Goal: Navigation & Orientation: Go to known website

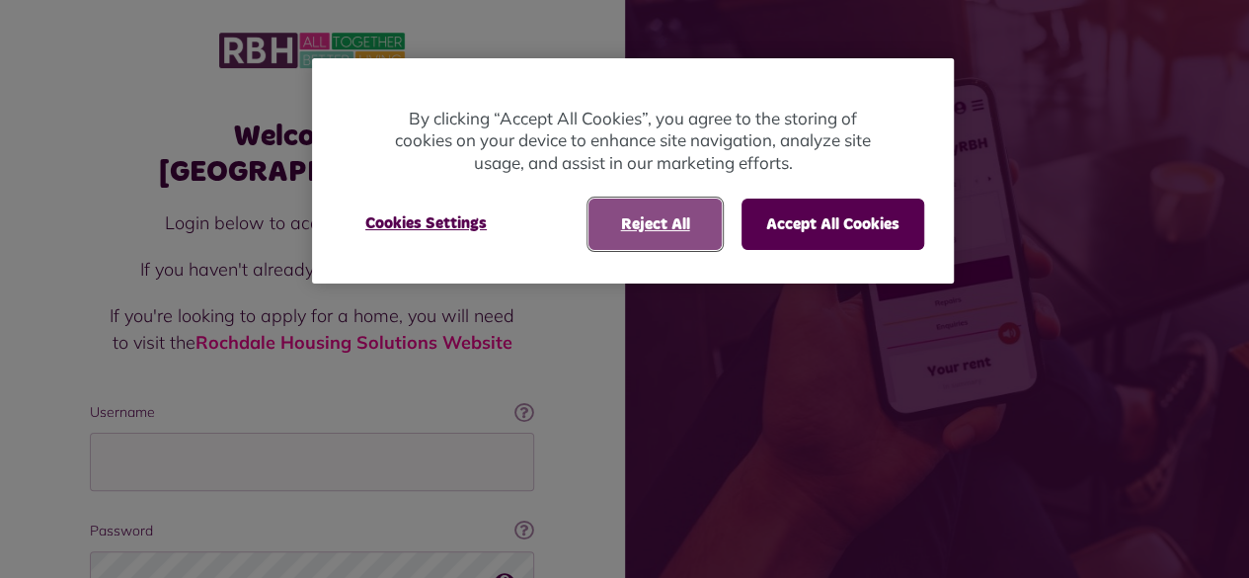
click at [638, 224] on button "Reject All" at bounding box center [655, 224] width 133 height 51
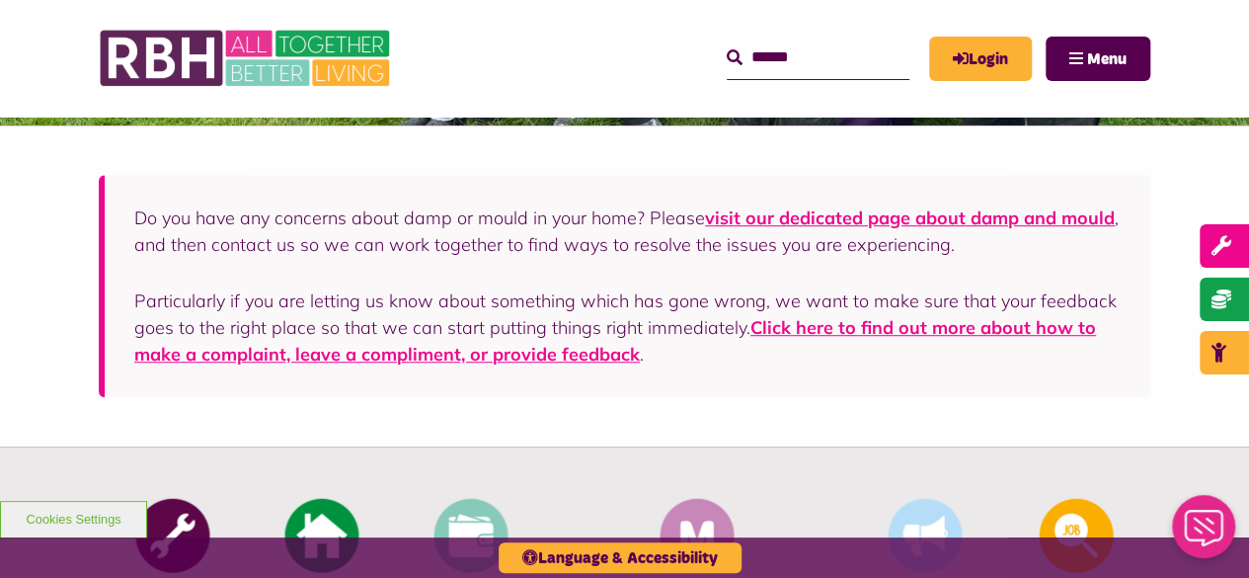
scroll to position [494, 0]
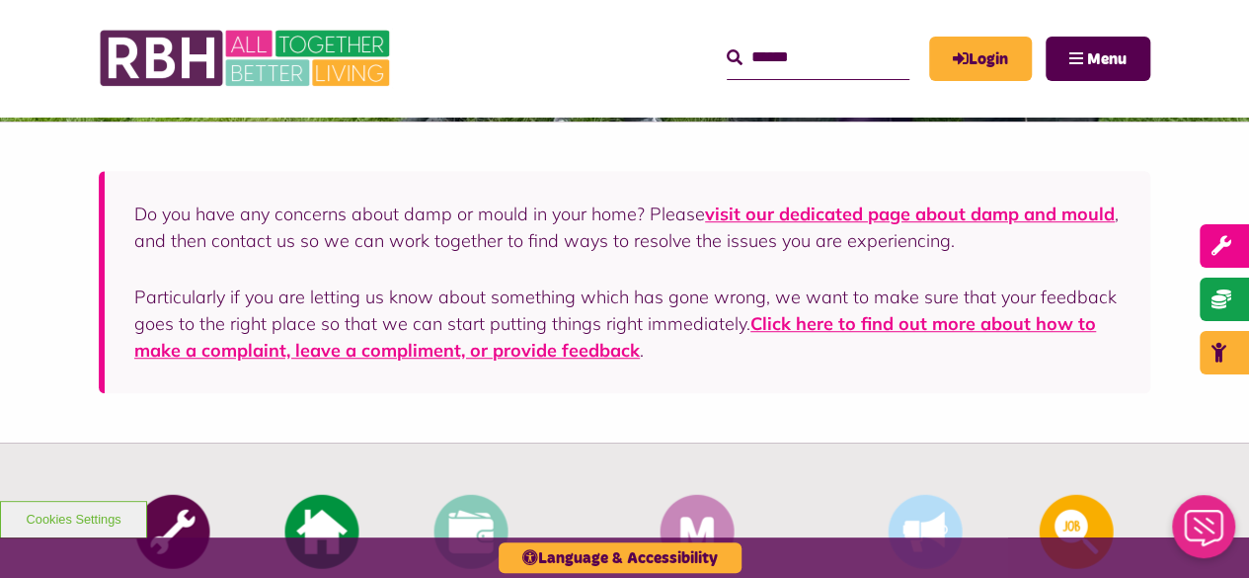
click at [0, 30] on header "MyRBH About Us Contact Us Search" at bounding box center [624, 58] width 1249 height 117
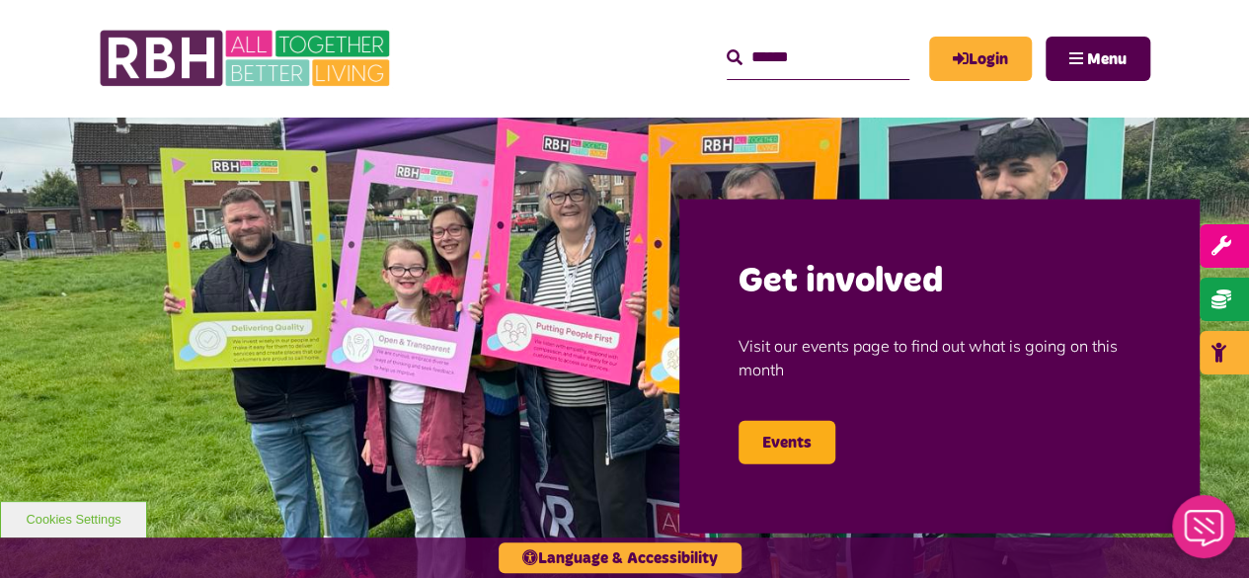
click at [1187, 56] on header "MyRBH About Us Contact Us Search" at bounding box center [624, 58] width 1249 height 117
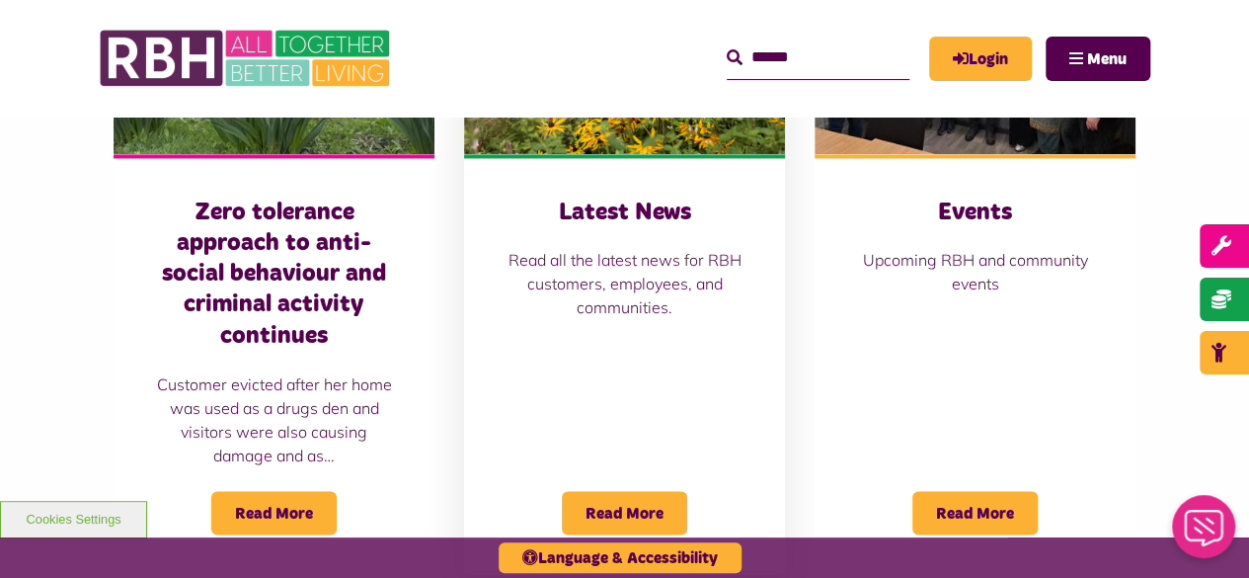
scroll to position [1517, 0]
